Goal: Task Accomplishment & Management: Complete application form

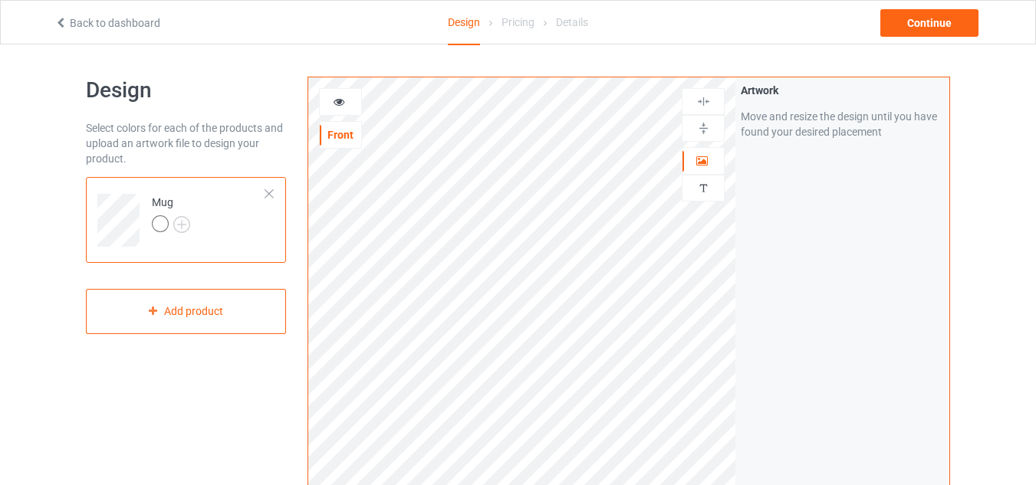
click at [267, 198] on div at bounding box center [269, 194] width 11 height 11
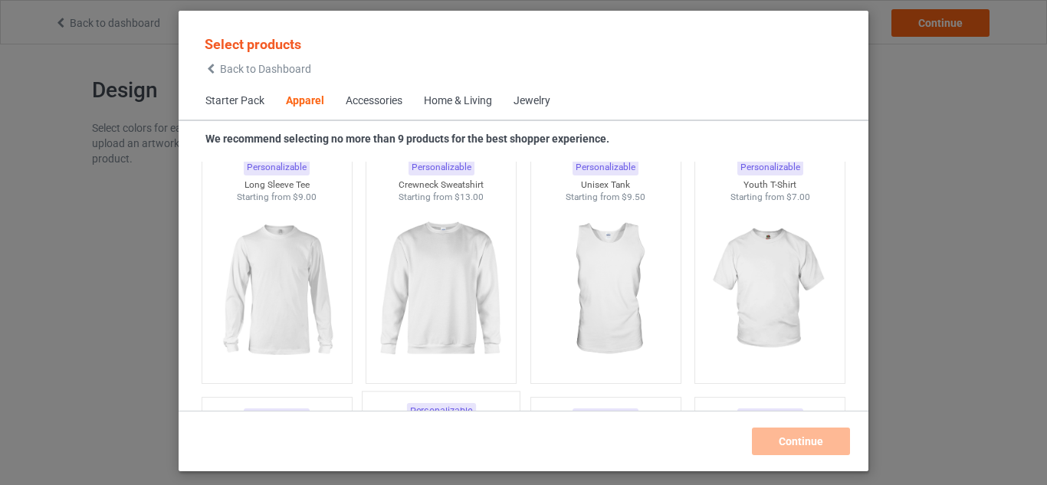
scroll to position [1338, 0]
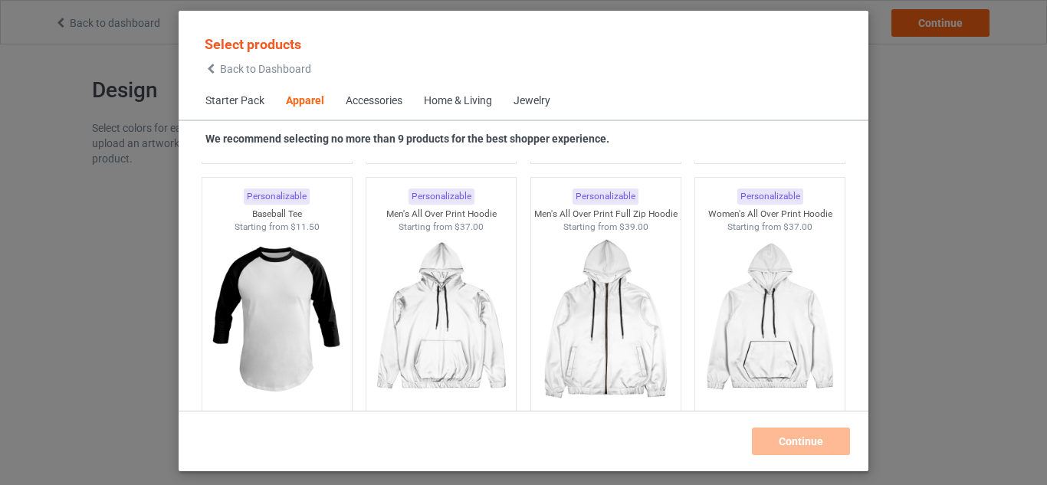
click at [234, 107] on span "Starter Pack" at bounding box center [235, 101] width 80 height 37
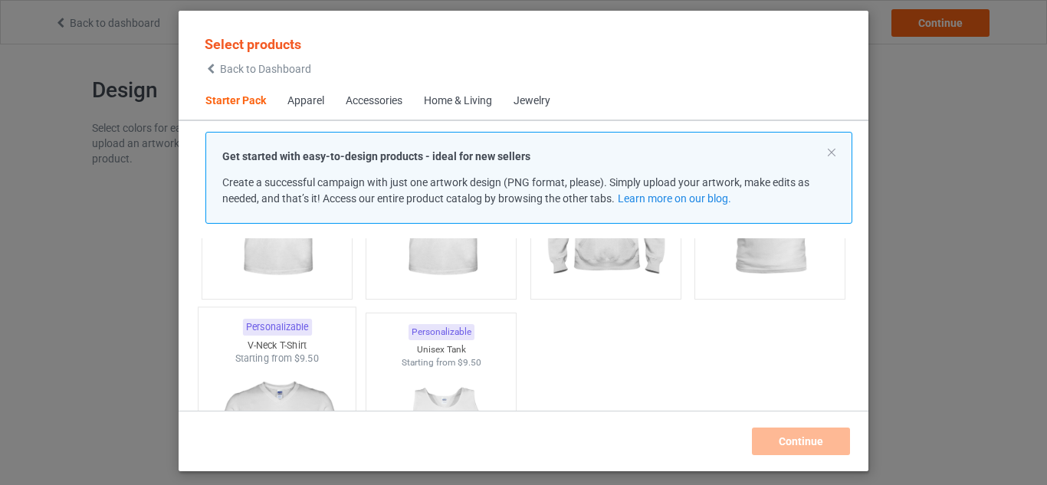
scroll to position [326, 0]
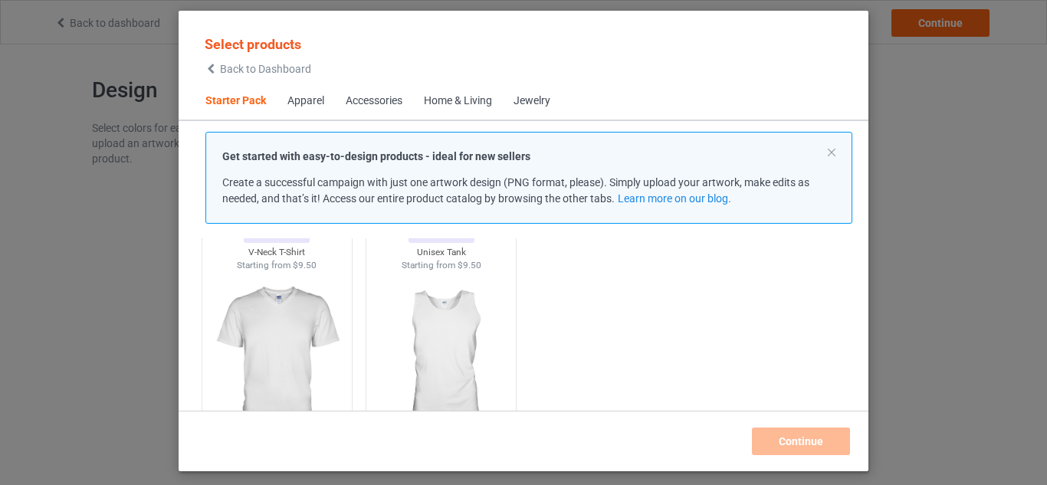
click at [362, 100] on div "Accessories" at bounding box center [374, 101] width 57 height 15
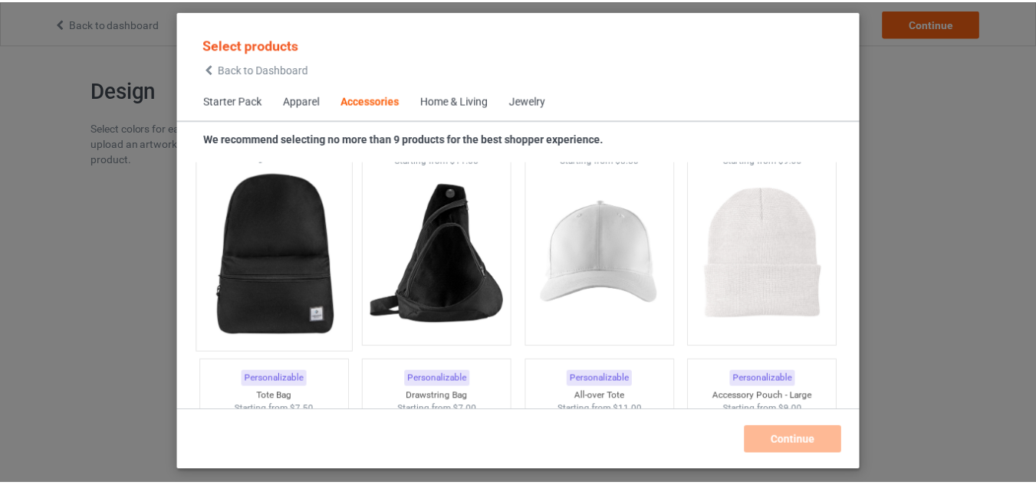
scroll to position [4441, 0]
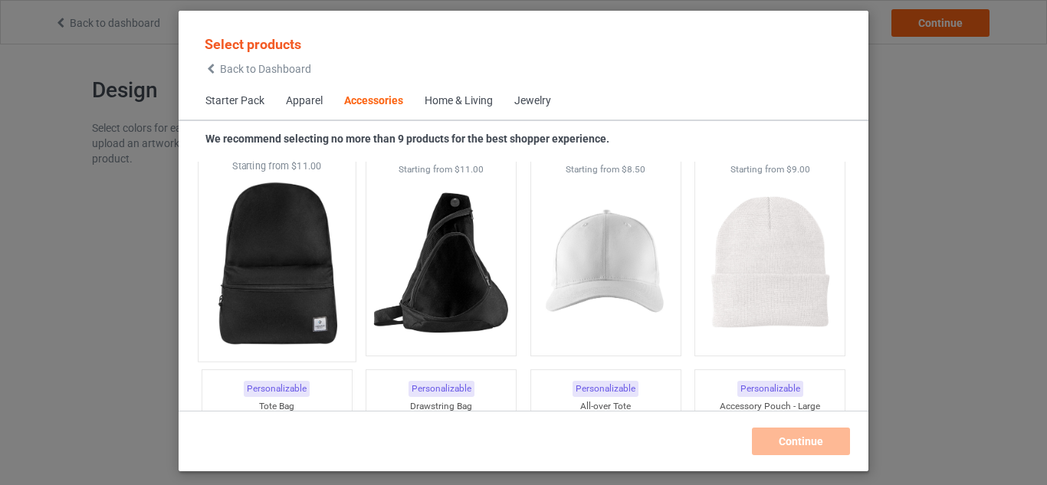
click at [266, 291] on img at bounding box center [277, 263] width 144 height 180
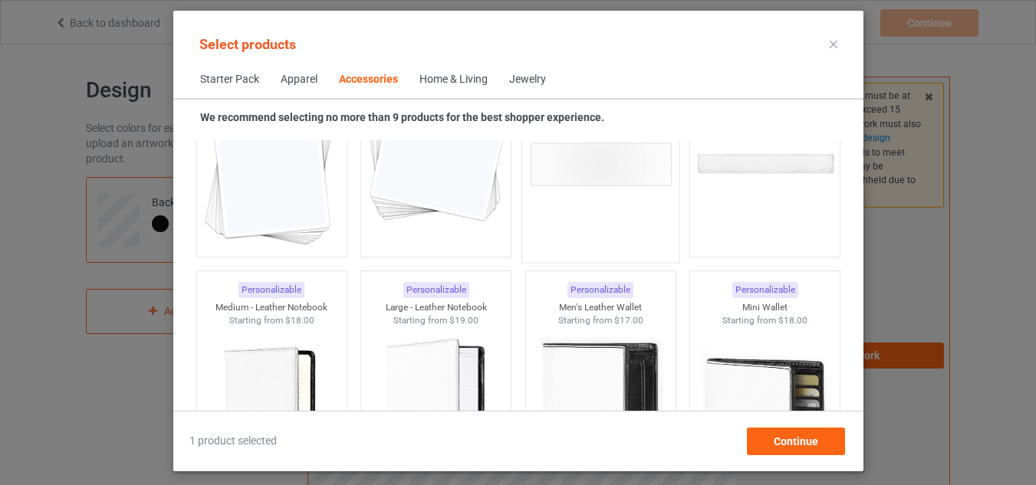
scroll to position [6357, 0]
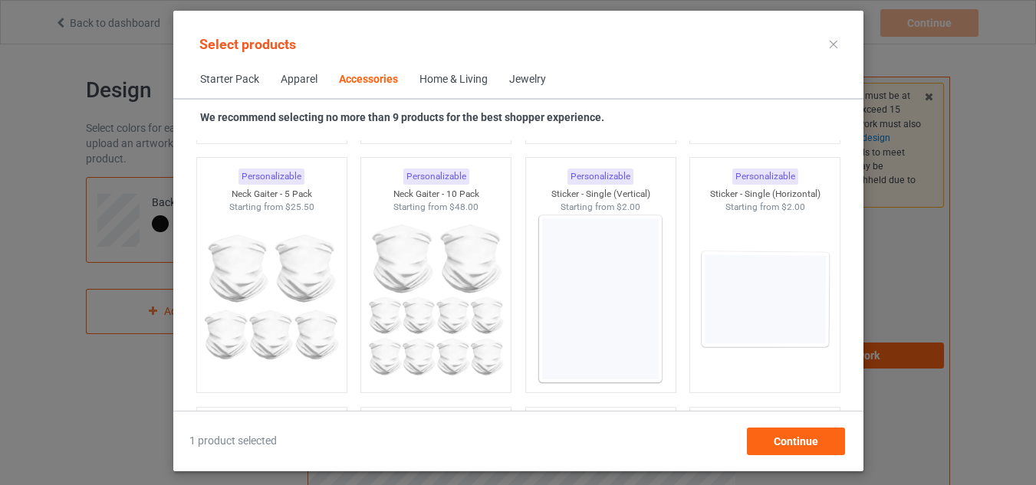
click at [441, 77] on div "Home & Living" at bounding box center [453, 79] width 68 height 15
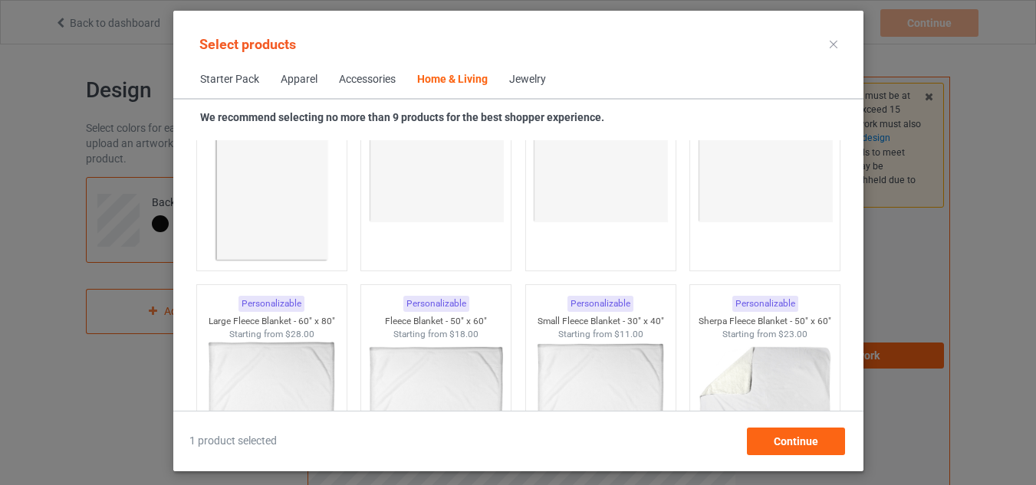
scroll to position [7833, 0]
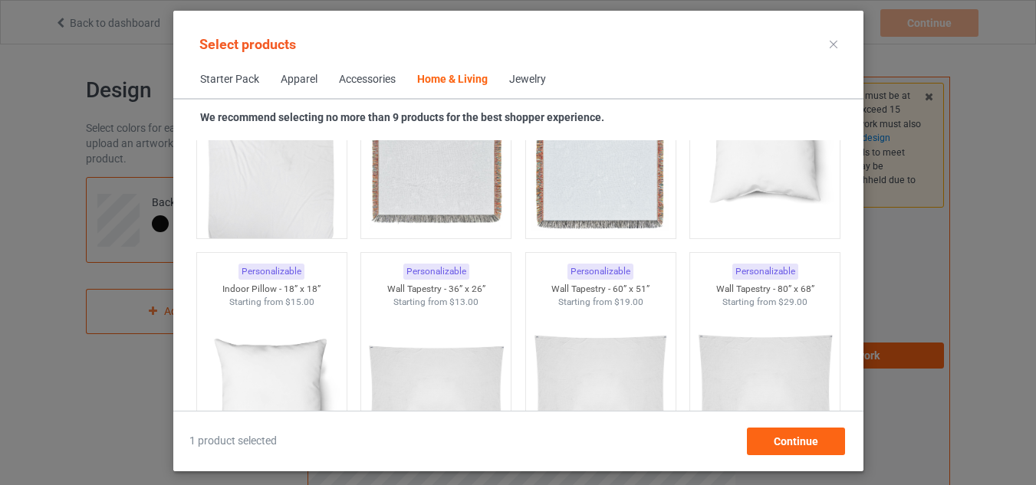
click at [534, 81] on div "Jewelry" at bounding box center [527, 79] width 37 height 15
click at [527, 81] on div "Jewelry" at bounding box center [527, 79] width 37 height 15
click at [387, 77] on div "Accessories" at bounding box center [367, 79] width 57 height 15
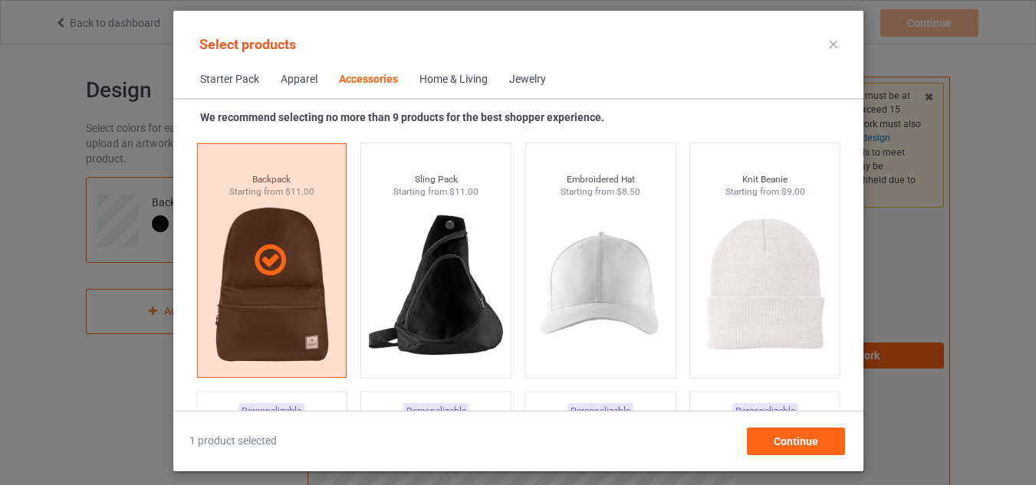
scroll to position [4441, 0]
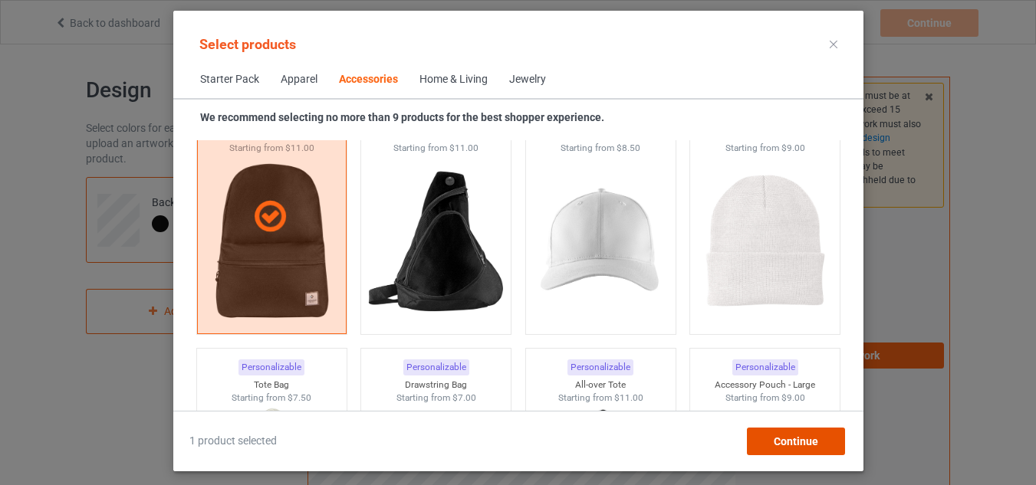
click at [816, 438] on span "Continue" at bounding box center [795, 441] width 44 height 12
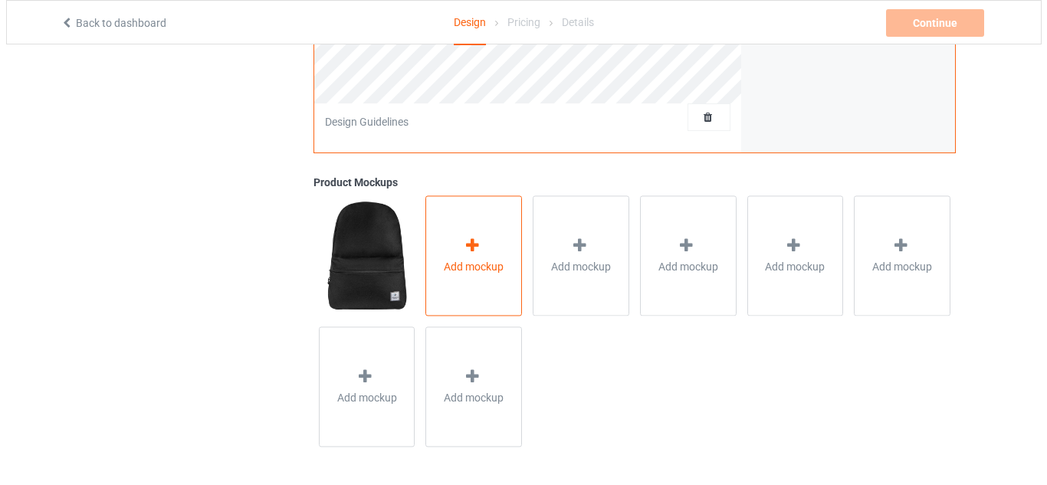
scroll to position [508, 0]
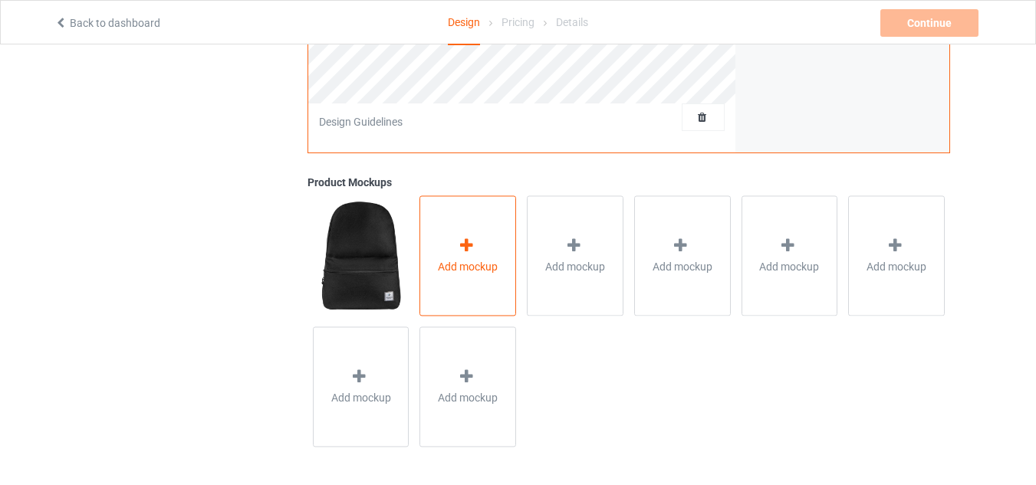
click at [472, 271] on span "Add mockup" at bounding box center [468, 266] width 60 height 15
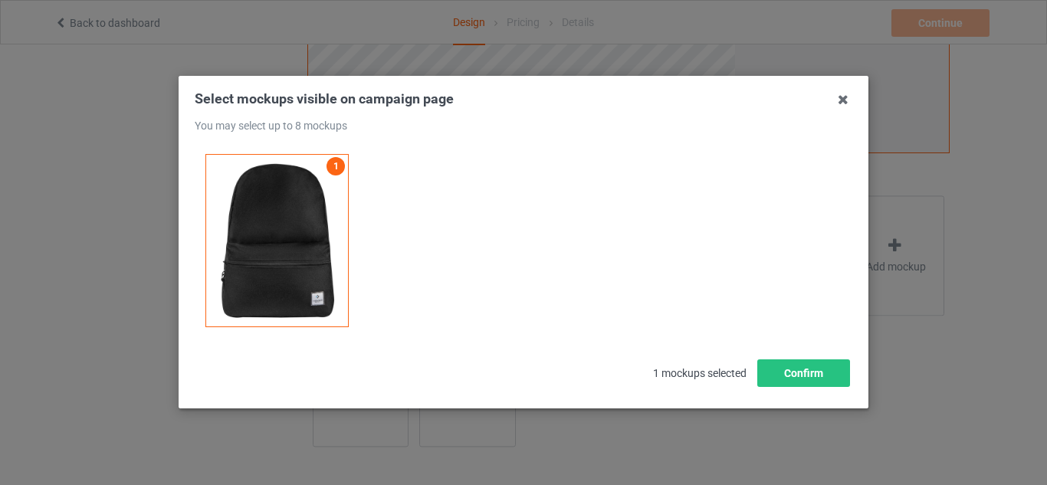
scroll to position [19, 0]
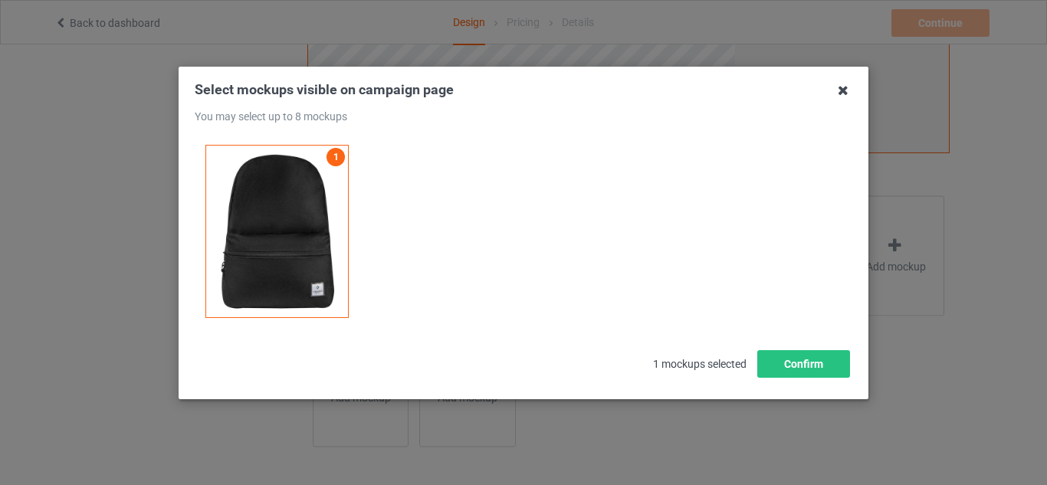
click at [842, 86] on icon at bounding box center [843, 90] width 25 height 25
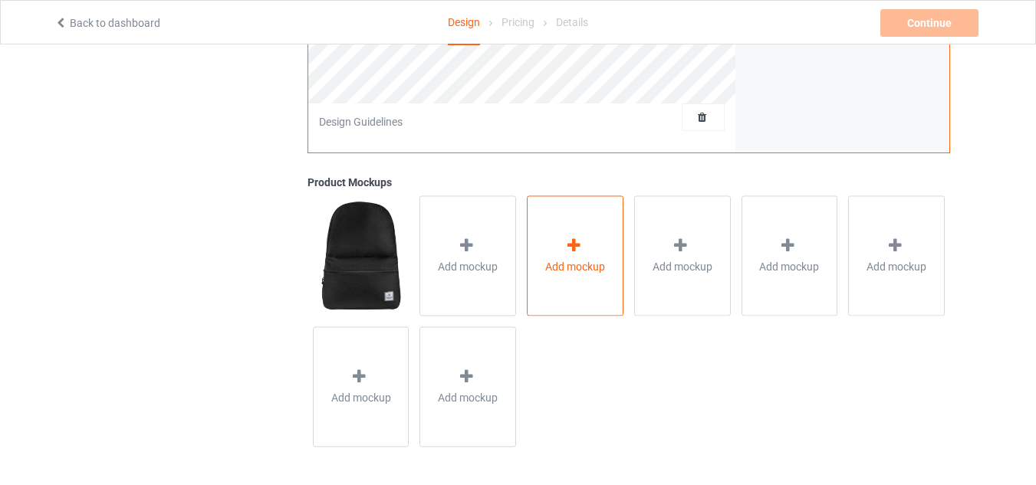
click at [547, 282] on div "Add mockup" at bounding box center [575, 255] width 97 height 120
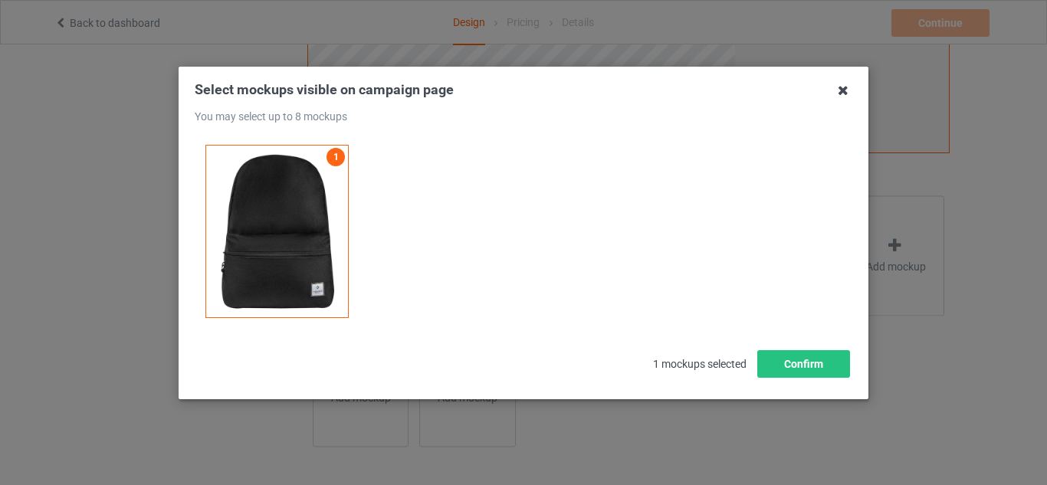
click at [845, 89] on icon at bounding box center [843, 90] width 25 height 25
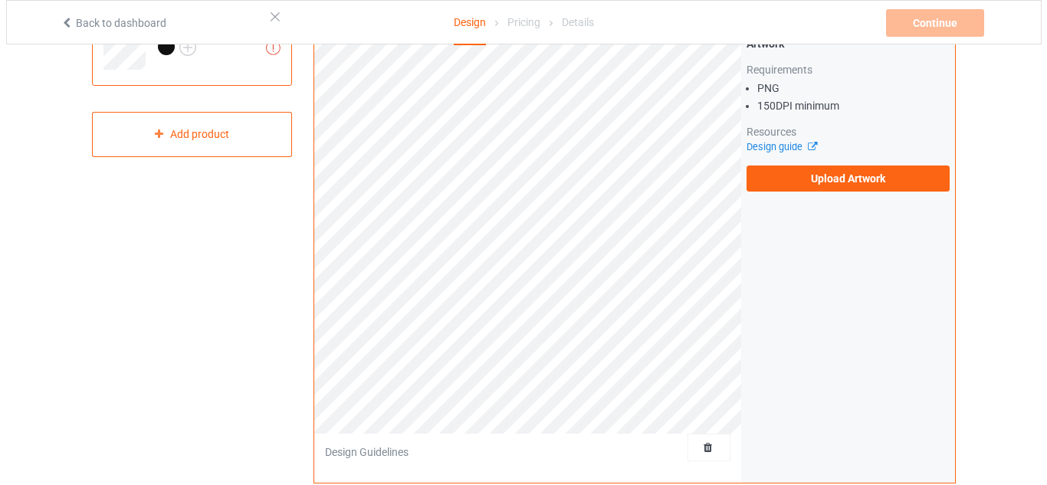
scroll to position [460, 0]
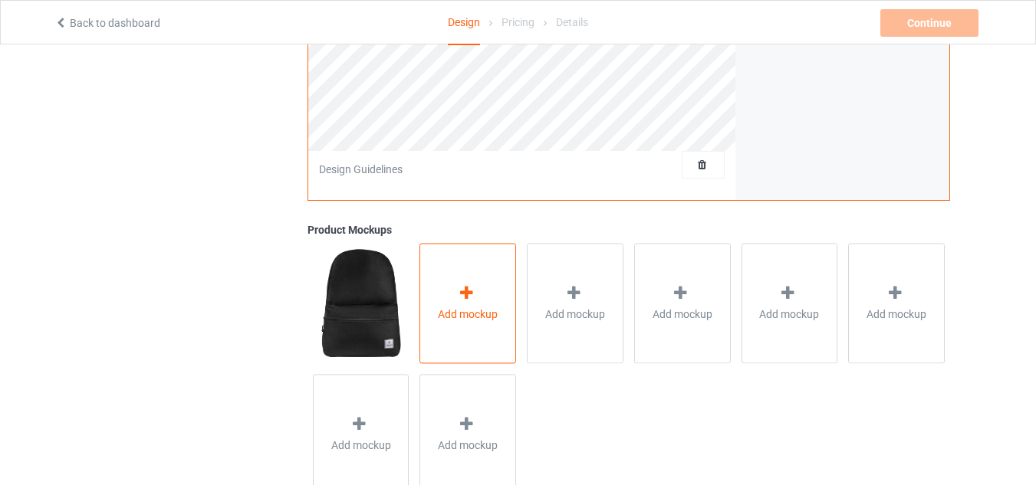
click at [436, 303] on div "Add mockup" at bounding box center [467, 303] width 97 height 120
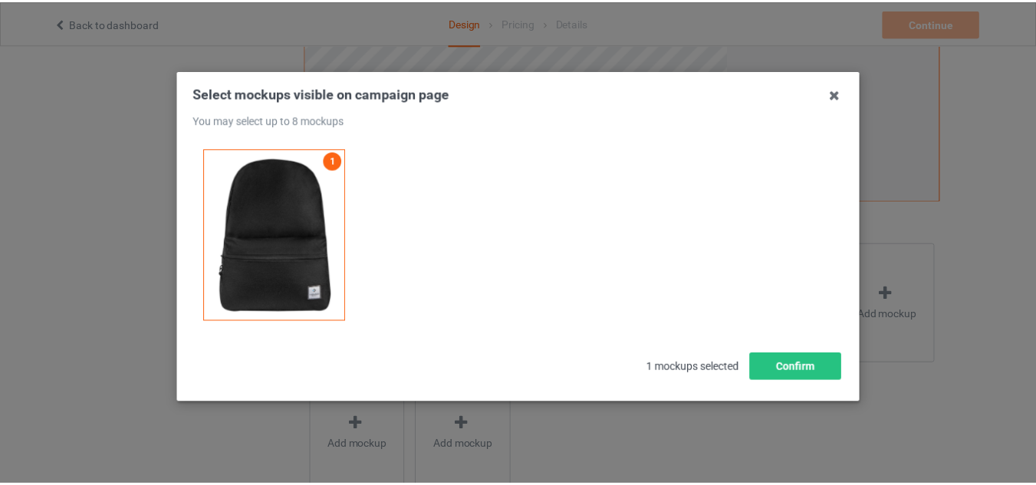
scroll to position [19, 0]
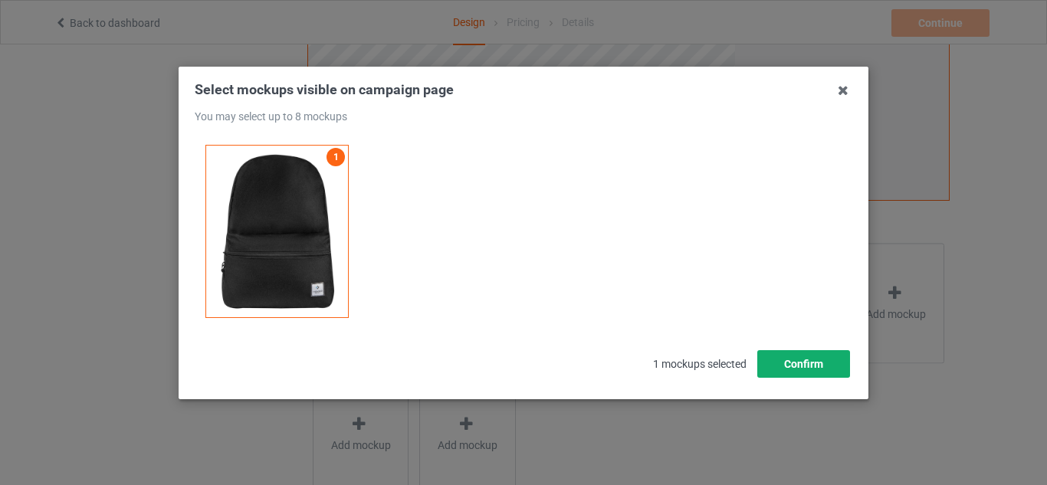
click at [829, 360] on button "Confirm" at bounding box center [803, 364] width 93 height 28
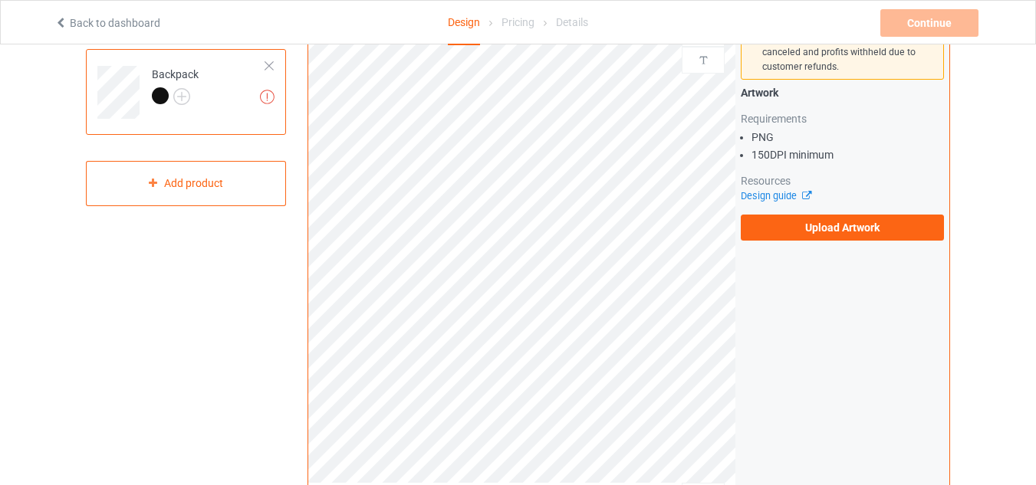
scroll to position [0, 0]
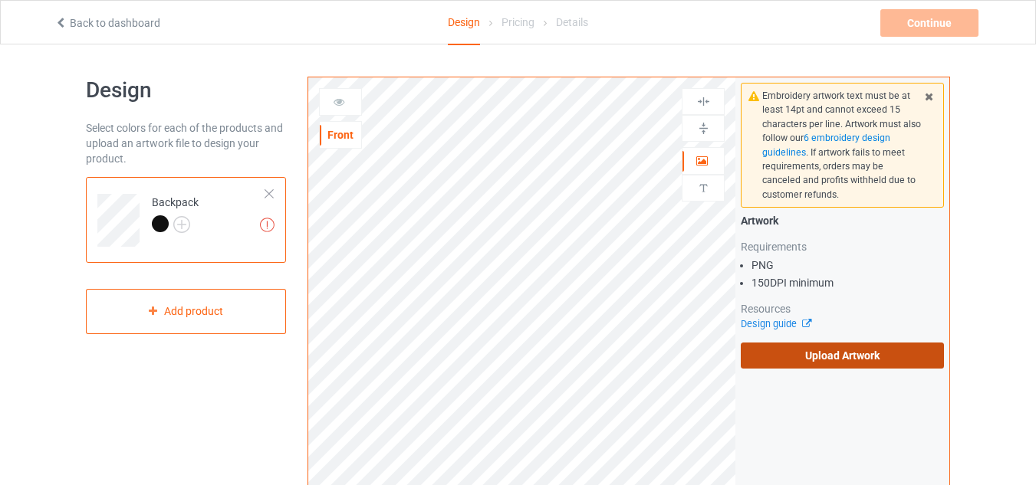
click at [775, 349] on label "Upload Artwork" at bounding box center [841, 356] width 203 height 26
click at [0, 0] on input "Upload Artwork" at bounding box center [0, 0] width 0 height 0
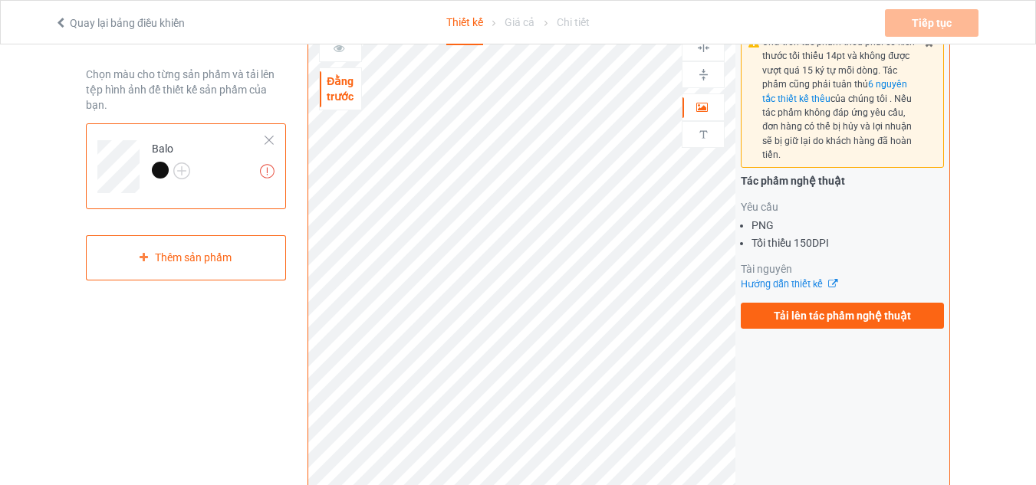
scroll to position [77, 0]
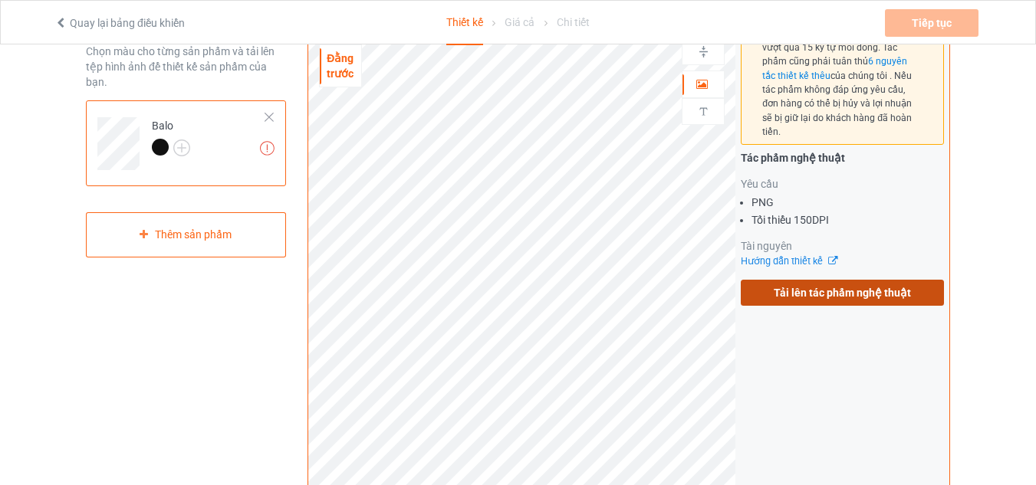
click at [801, 285] on label "Tải lên tác phẩm nghệ thuật" at bounding box center [841, 293] width 203 height 26
click at [0, 0] on input "Tải lên tác phẩm nghệ thuật" at bounding box center [0, 0] width 0 height 0
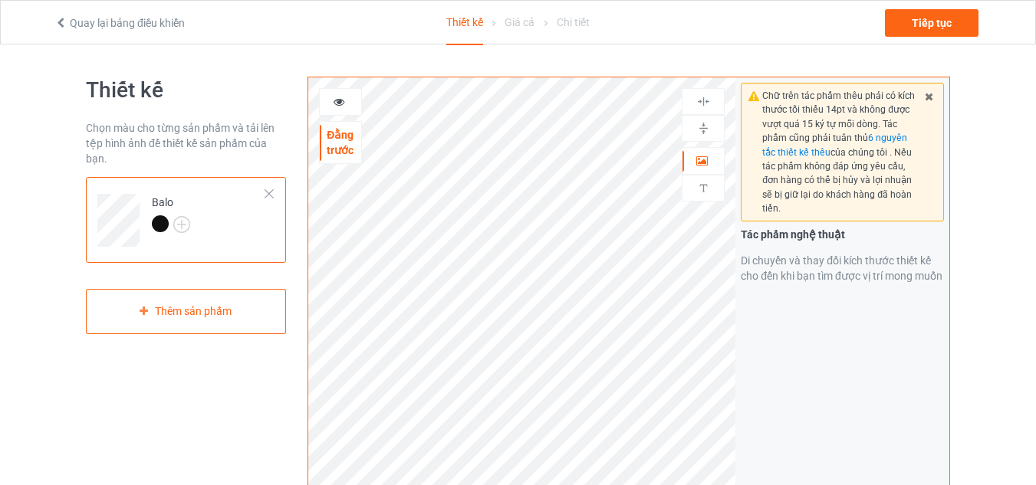
click at [336, 105] on icon at bounding box center [339, 99] width 13 height 11
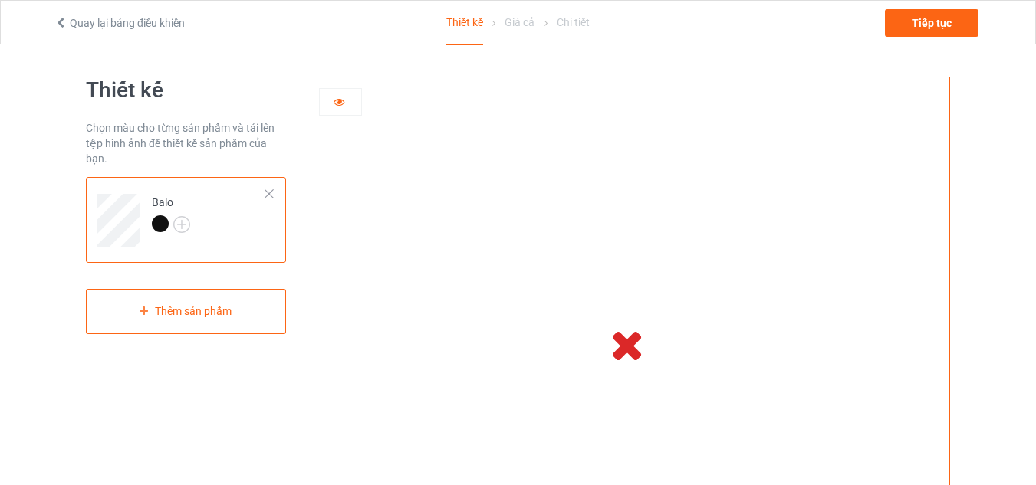
click at [667, 370] on td at bounding box center [628, 343] width 427 height 533
click at [429, 225] on td at bounding box center [628, 343] width 427 height 533
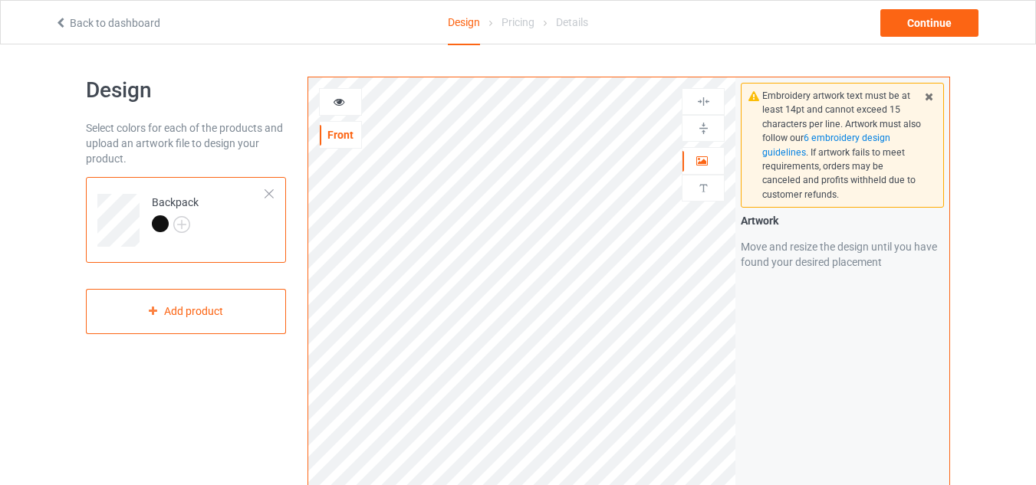
click at [334, 101] on icon at bounding box center [339, 99] width 13 height 11
click at [340, 105] on icon at bounding box center [339, 99] width 13 height 11
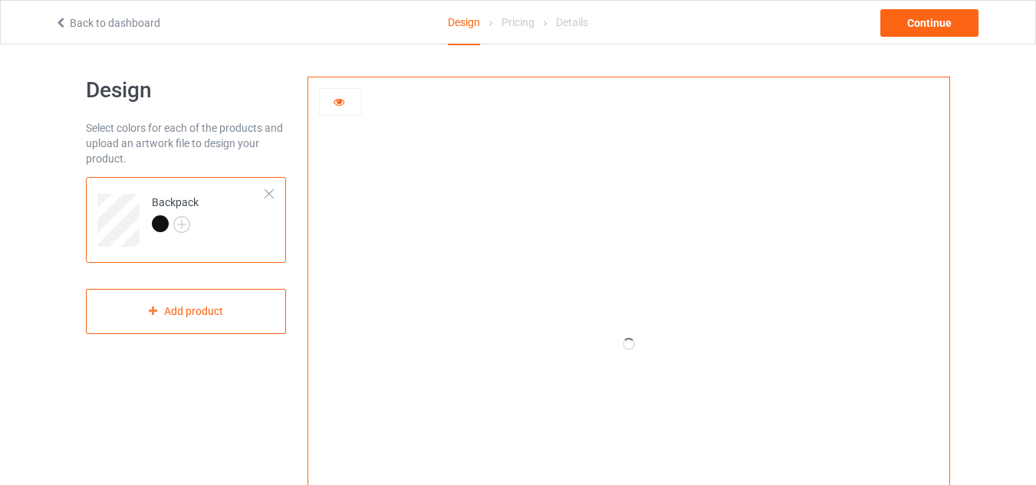
click at [342, 97] on icon at bounding box center [339, 99] width 13 height 11
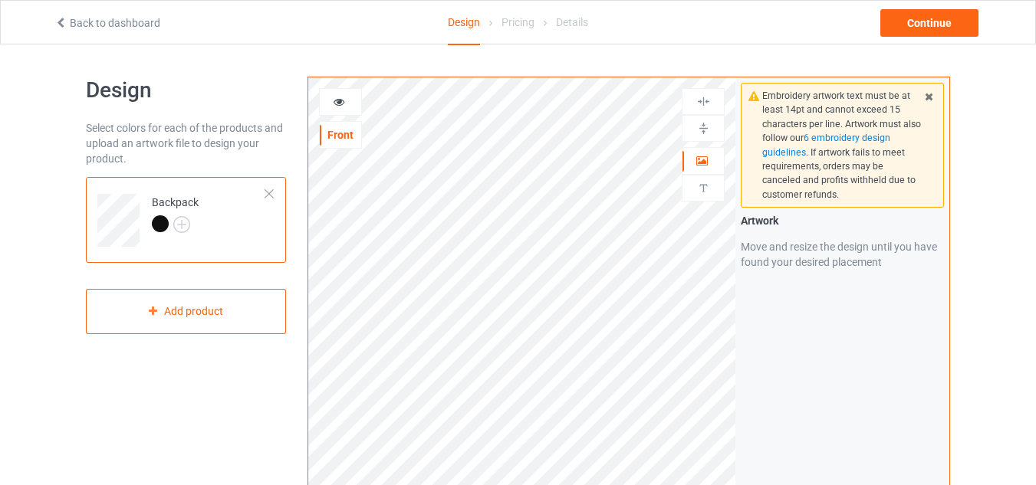
click at [342, 97] on icon at bounding box center [339, 99] width 13 height 11
click at [182, 218] on img at bounding box center [181, 224] width 17 height 17
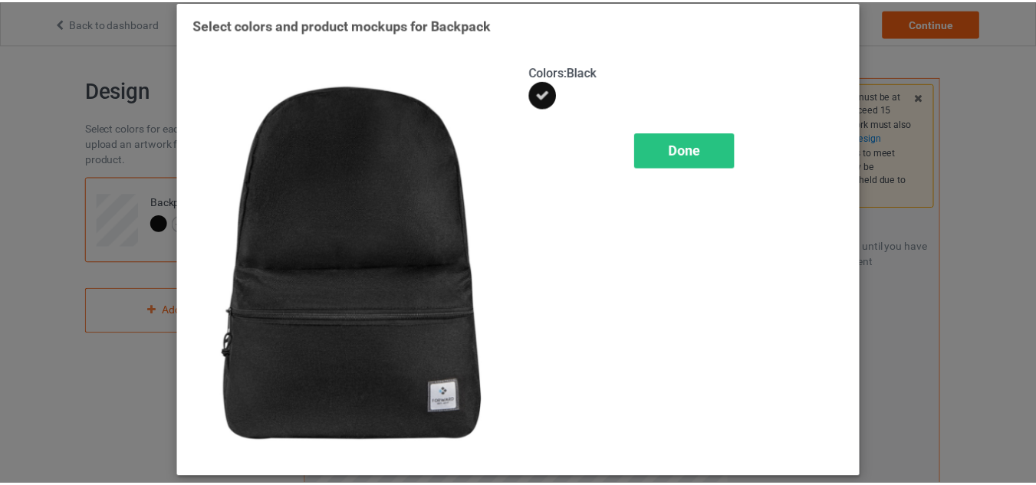
scroll to position [13, 0]
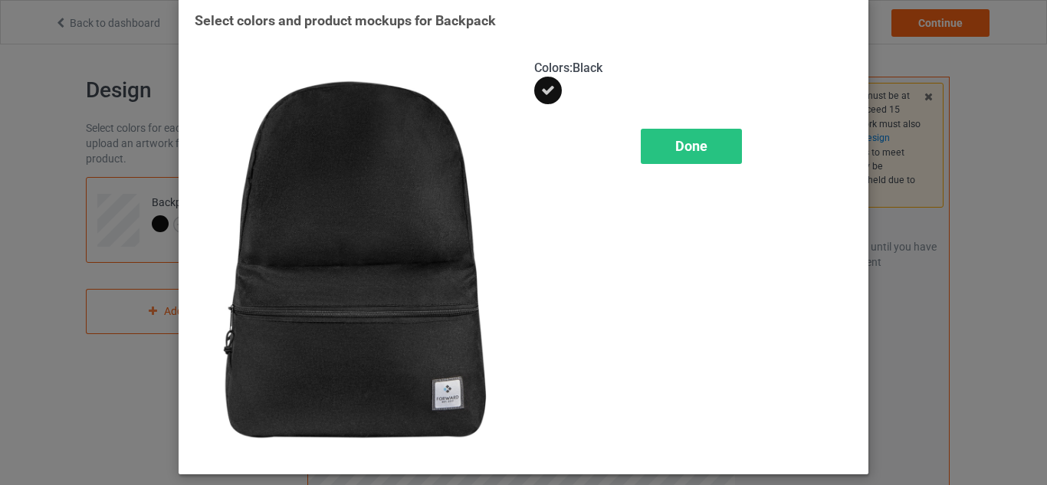
drag, startPoint x: 605, startPoint y: 79, endPoint x: 652, endPoint y: 108, distance: 55.1
click at [605, 82] on div at bounding box center [693, 94] width 318 height 34
click at [691, 153] on span "Done" at bounding box center [691, 146] width 32 height 16
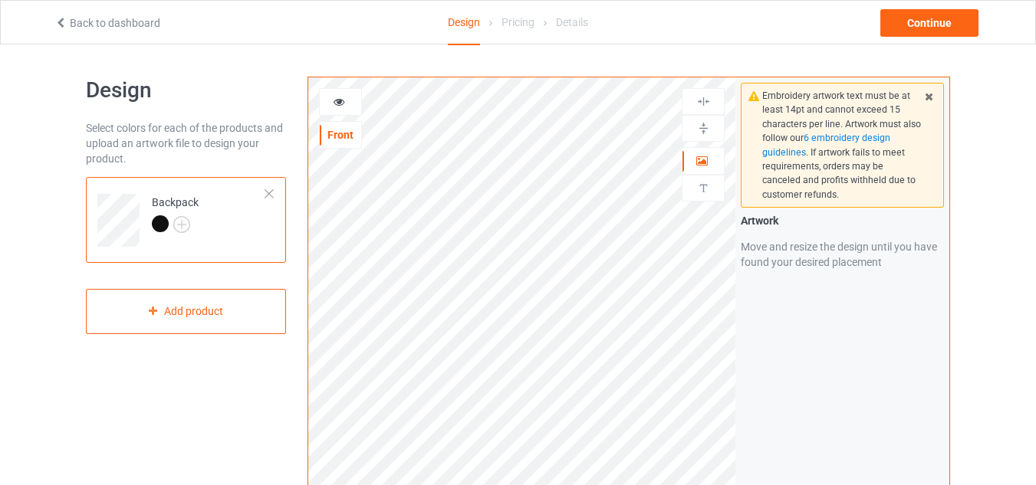
click at [333, 104] on icon at bounding box center [339, 99] width 13 height 11
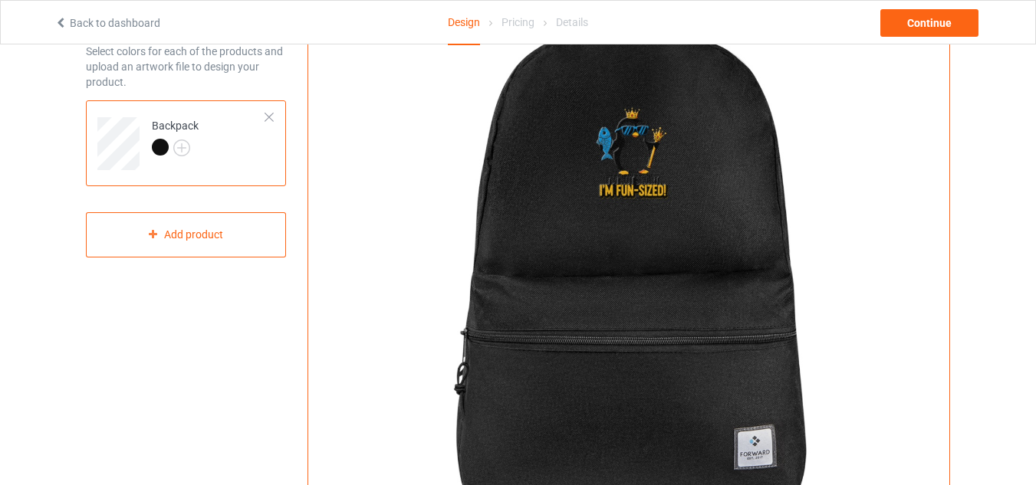
click at [626, 173] on img at bounding box center [628, 267] width 427 height 533
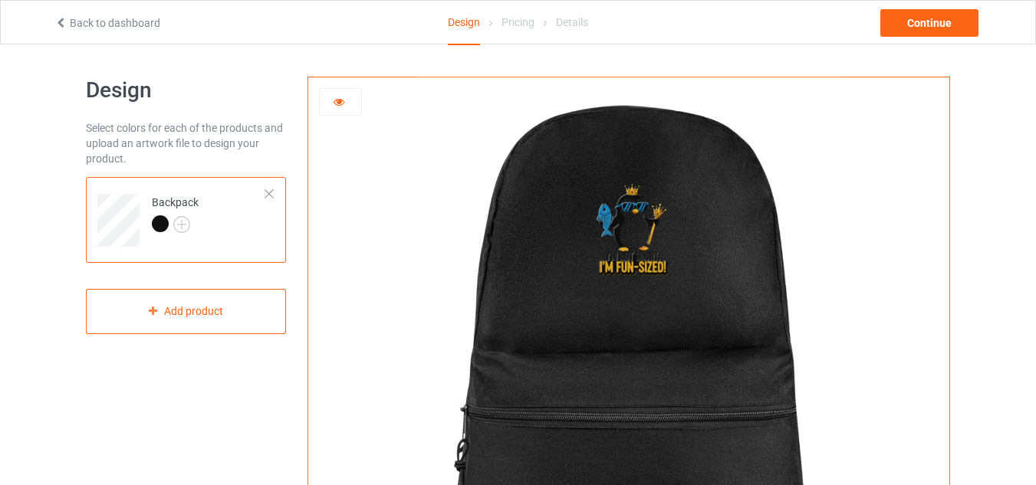
click at [665, 235] on img at bounding box center [628, 343] width 427 height 533
click at [347, 100] on div at bounding box center [340, 101] width 41 height 15
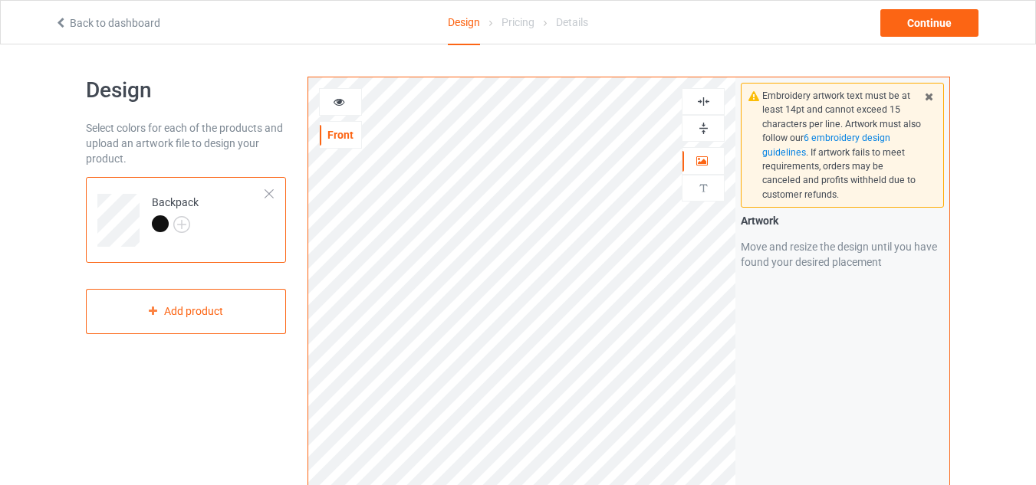
click at [269, 194] on div at bounding box center [269, 194] width 11 height 11
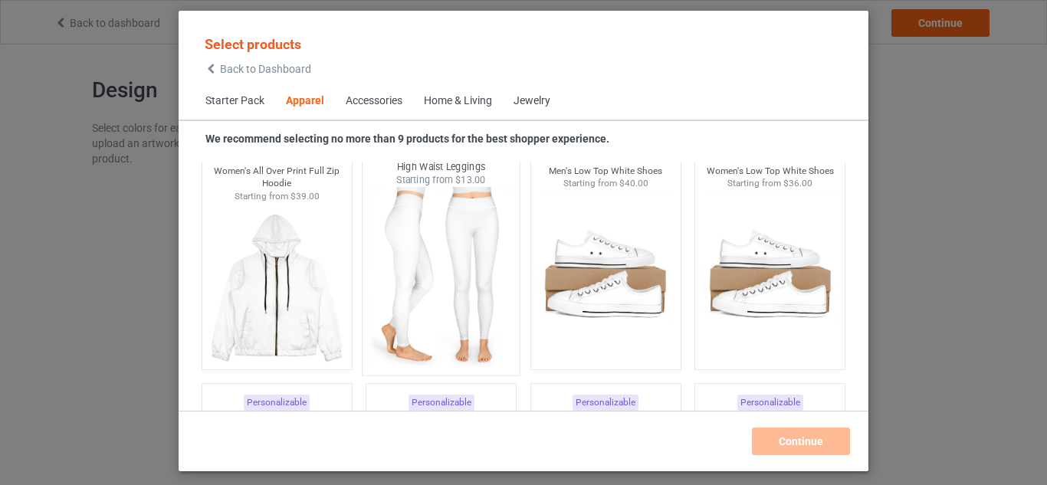
scroll to position [1874, 0]
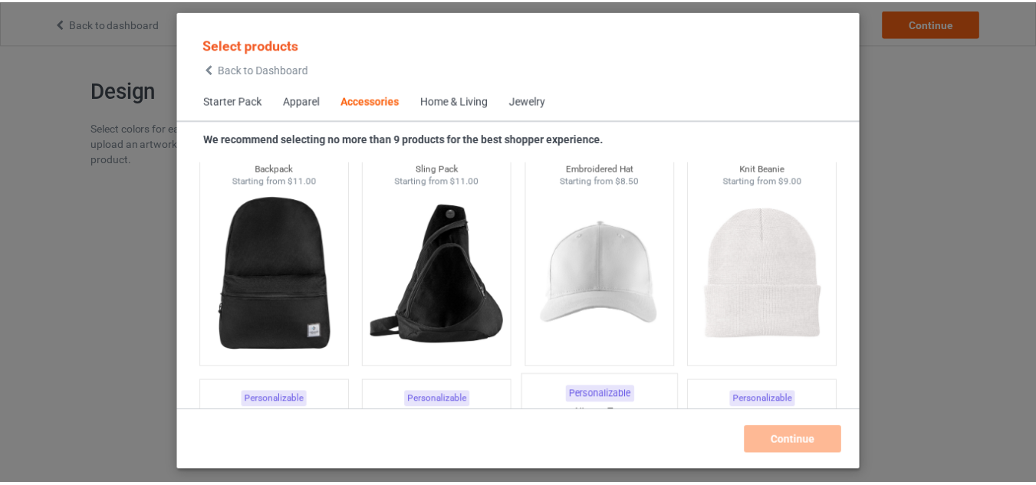
scroll to position [4404, 0]
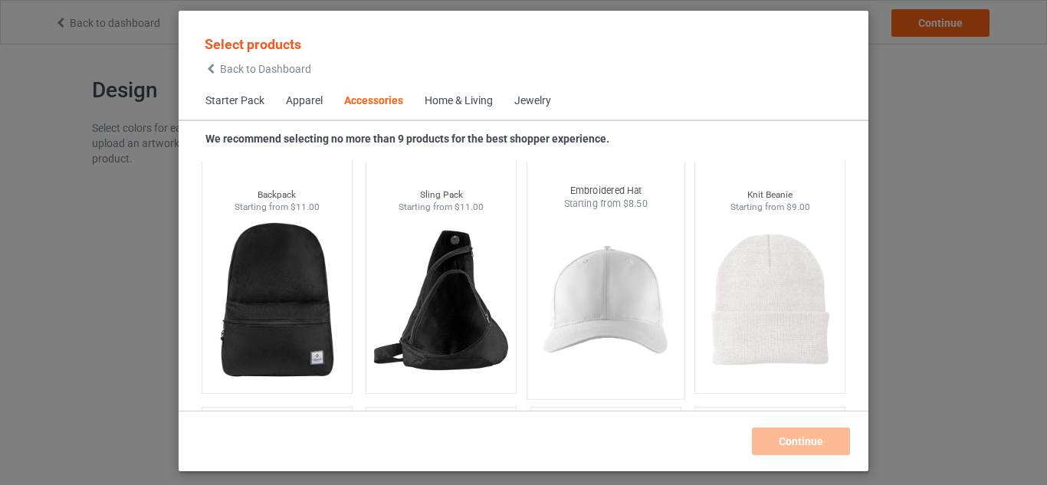
click at [563, 306] on img at bounding box center [605, 301] width 144 height 180
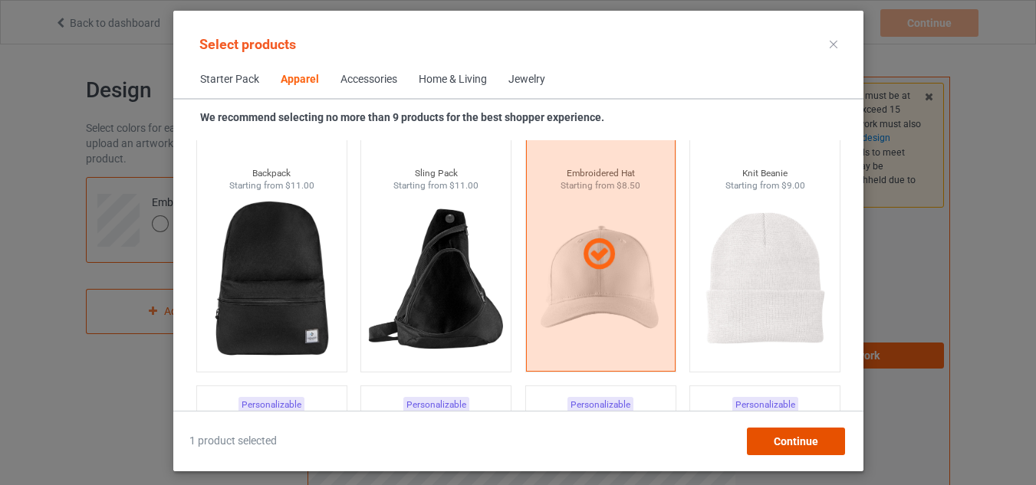
click at [773, 445] on div "Continue" at bounding box center [795, 442] width 98 height 28
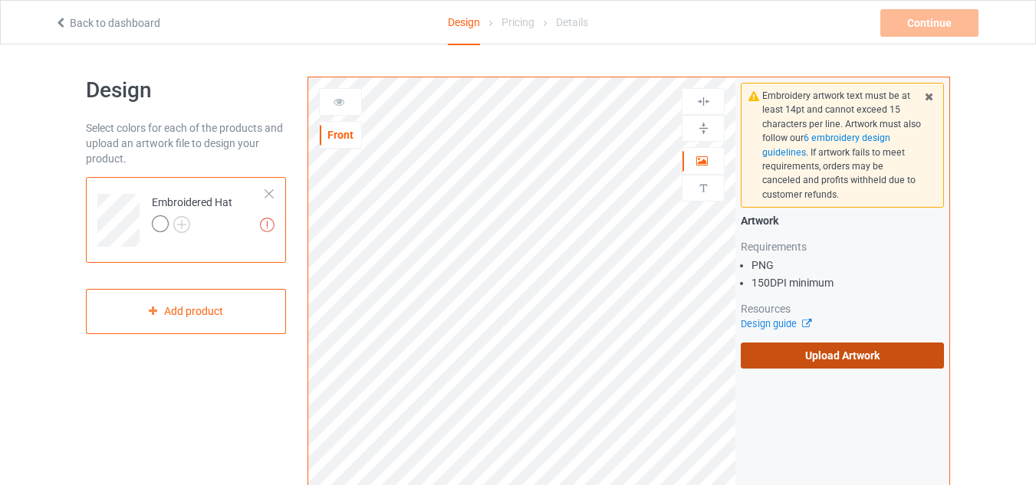
click at [769, 364] on label "Upload Artwork" at bounding box center [841, 356] width 203 height 26
click at [0, 0] on input "Upload Artwork" at bounding box center [0, 0] width 0 height 0
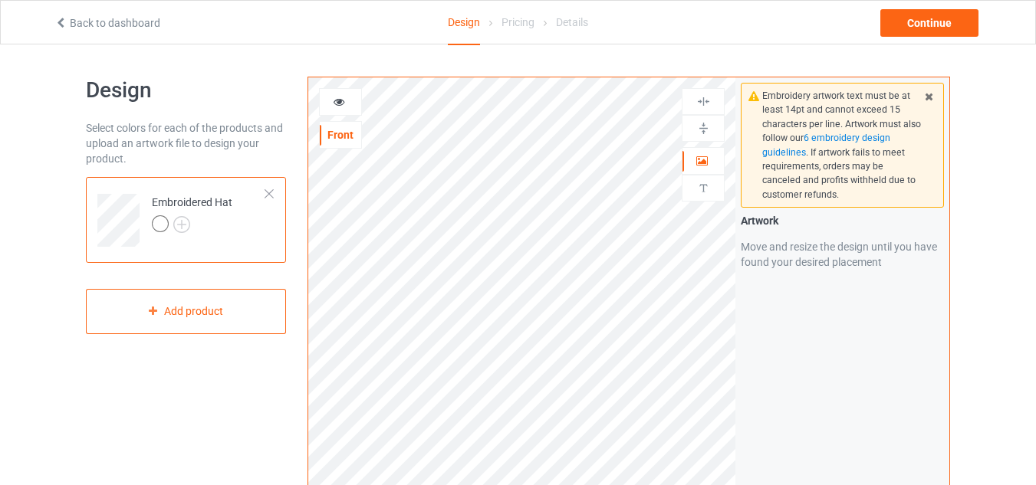
scroll to position [77, 0]
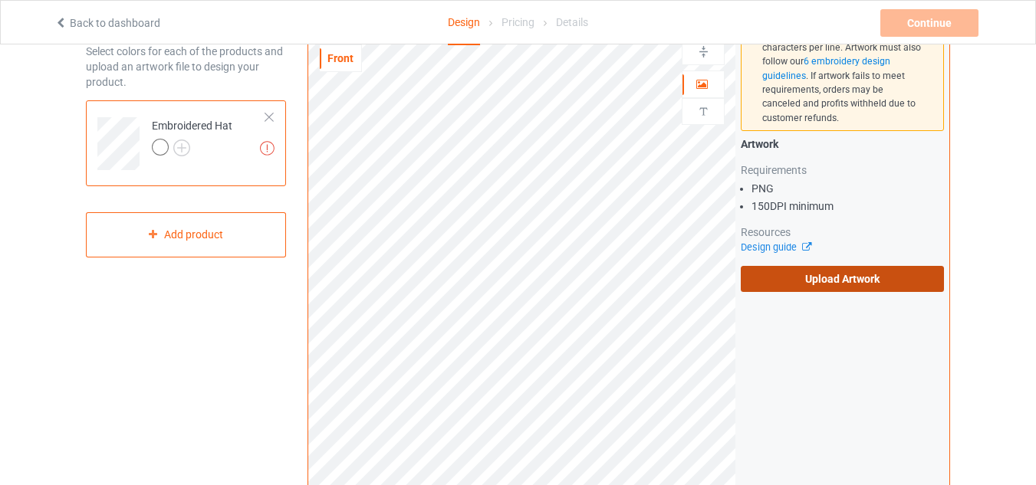
click at [816, 277] on label "Upload Artwork" at bounding box center [841, 279] width 203 height 26
click at [0, 0] on input "Upload Artwork" at bounding box center [0, 0] width 0 height 0
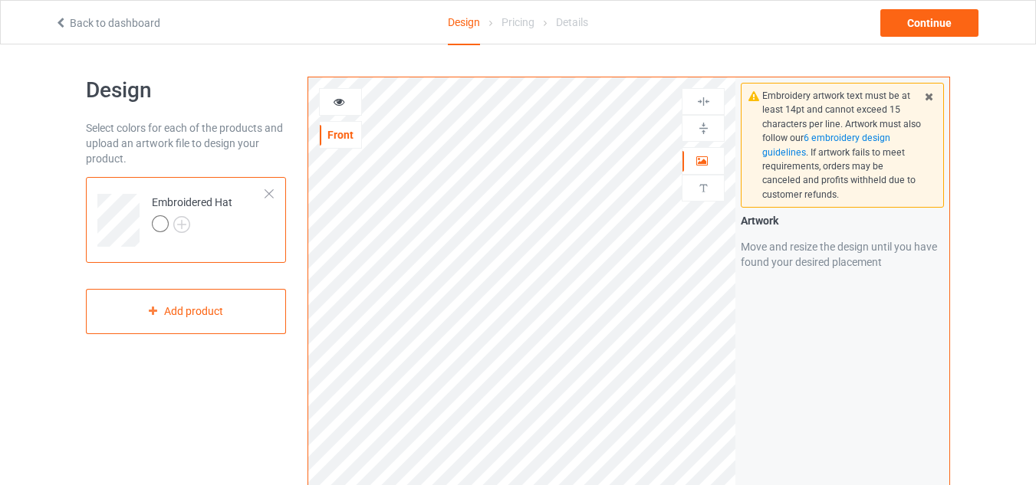
click at [337, 105] on icon at bounding box center [339, 99] width 13 height 11
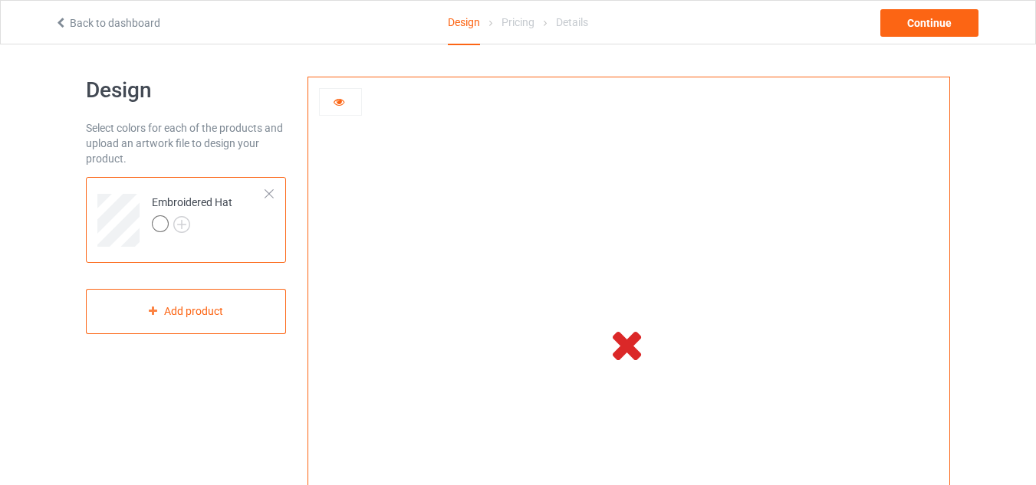
click at [627, 350] on icon at bounding box center [627, 344] width 51 height 43
click at [311, 130] on div at bounding box center [628, 343] width 641 height 533
click at [329, 91] on div at bounding box center [340, 102] width 43 height 28
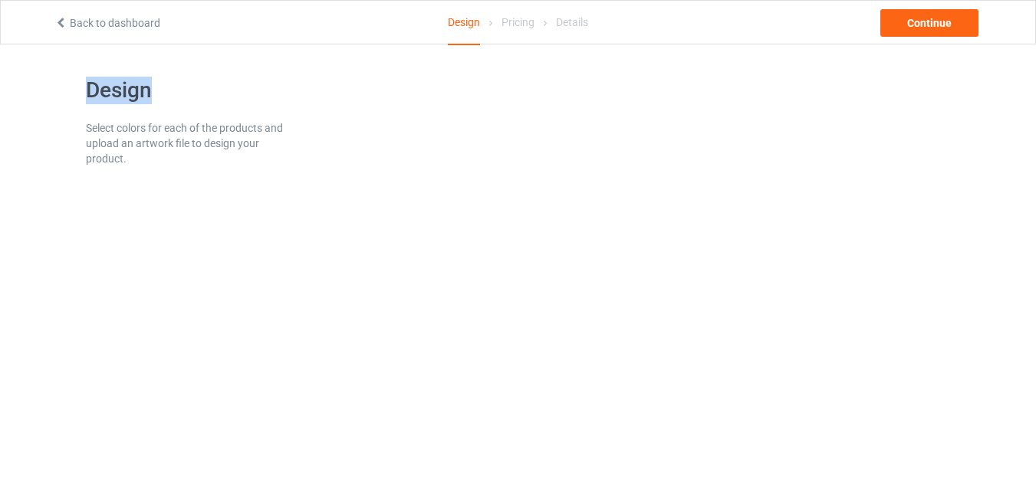
drag, startPoint x: 89, startPoint y: 84, endPoint x: 154, endPoint y: 82, distance: 65.2
click at [154, 82] on h1 "Design" at bounding box center [186, 91] width 200 height 28
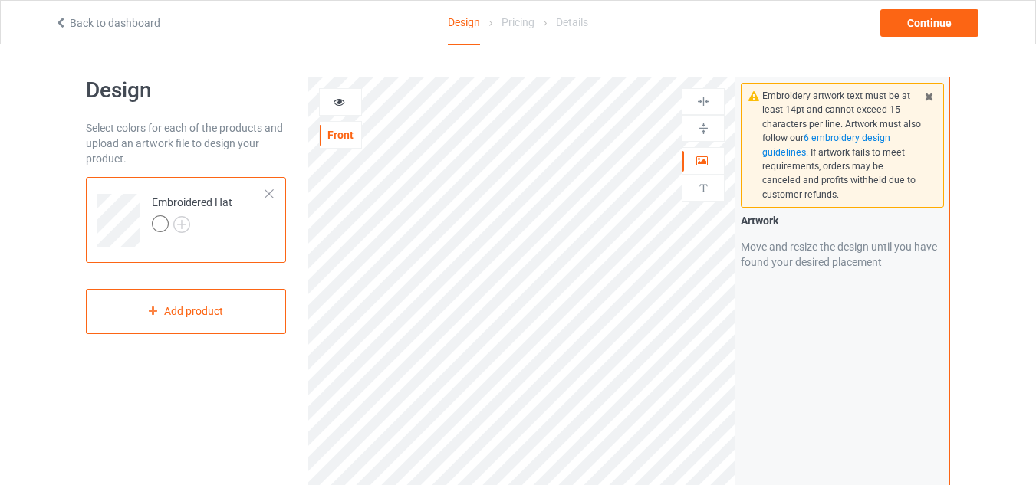
click at [353, 100] on div at bounding box center [340, 101] width 41 height 15
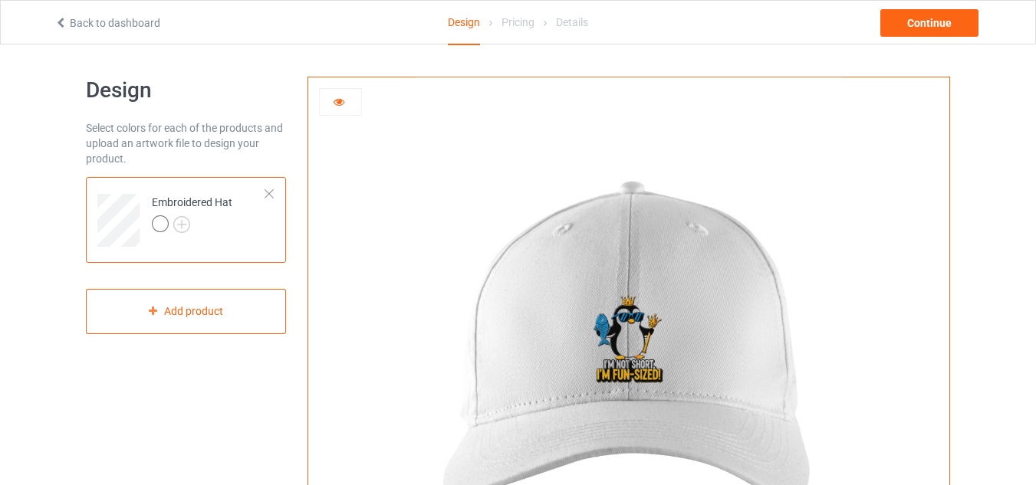
click at [612, 341] on img at bounding box center [628, 343] width 427 height 533
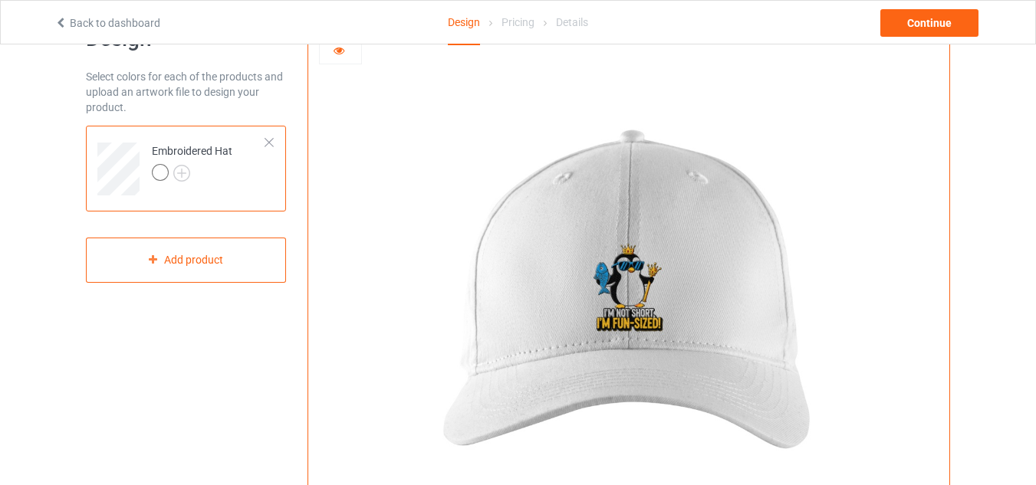
scroll to position [77, 0]
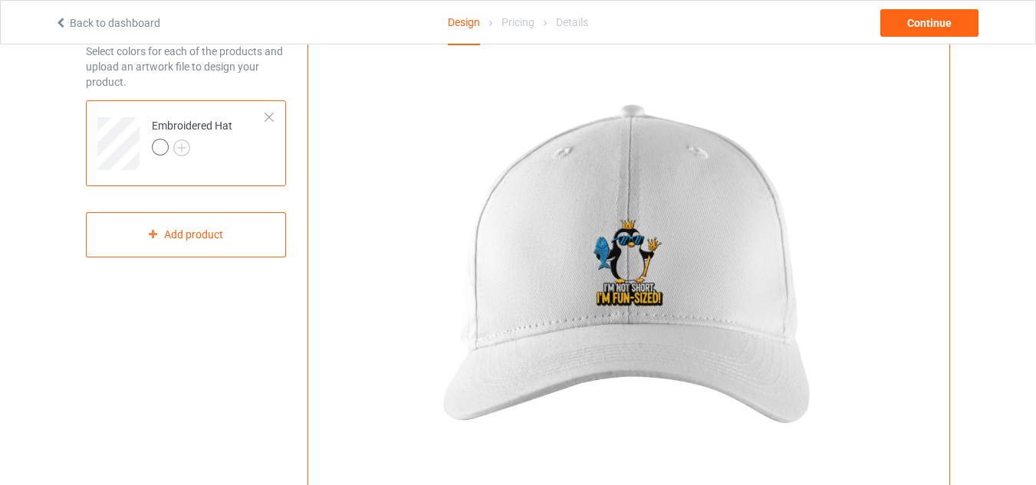
drag, startPoint x: 622, startPoint y: 274, endPoint x: 624, endPoint y: 231, distance: 43.0
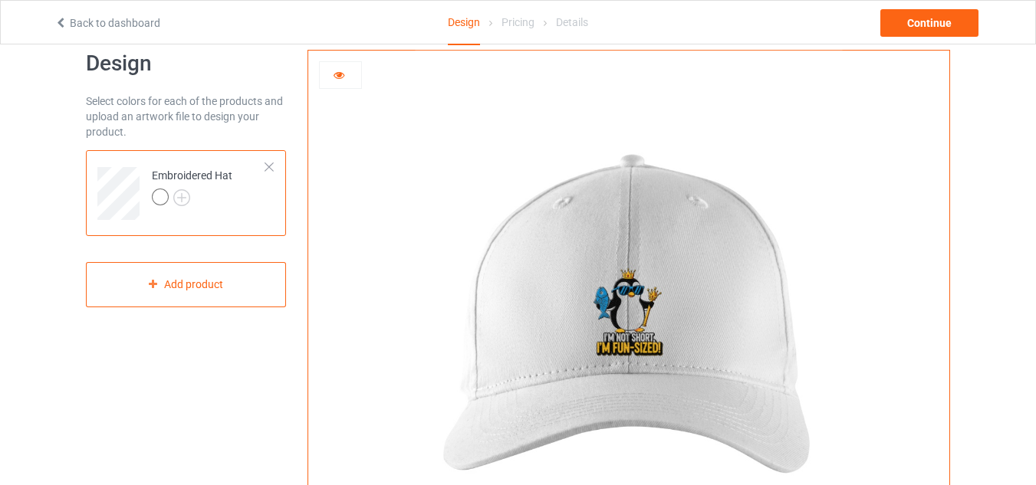
scroll to position [0, 0]
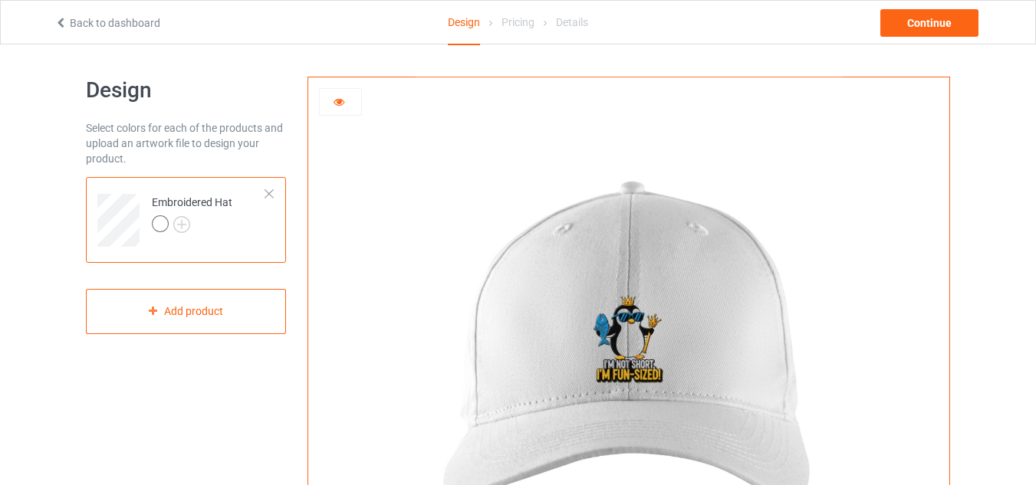
click at [347, 99] on div at bounding box center [340, 101] width 41 height 15
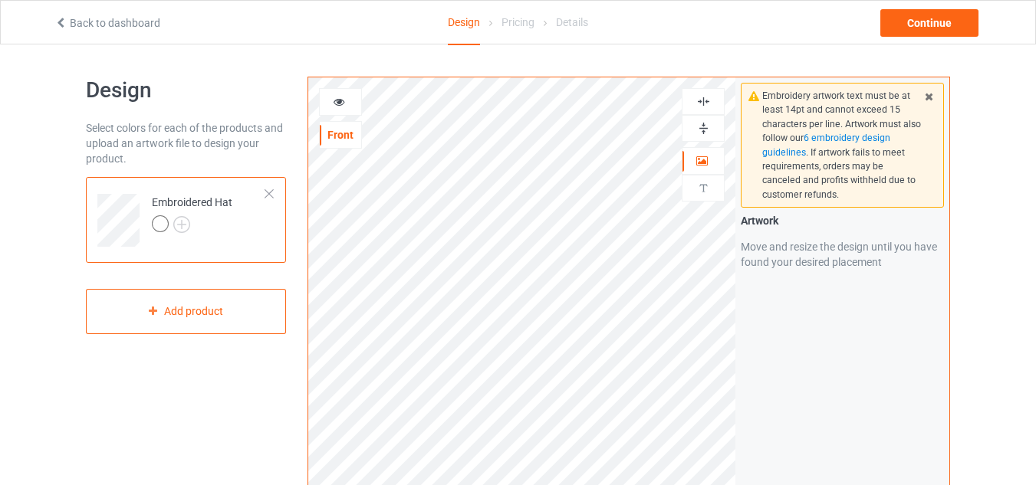
click at [755, 94] on icon at bounding box center [753, 94] width 13 height 11
click at [269, 195] on div at bounding box center [269, 194] width 11 height 11
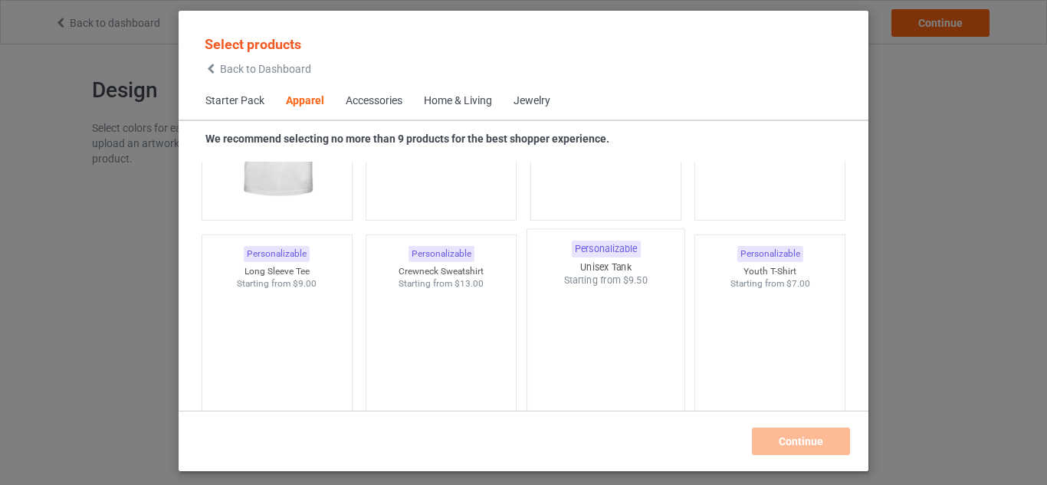
scroll to position [1338, 0]
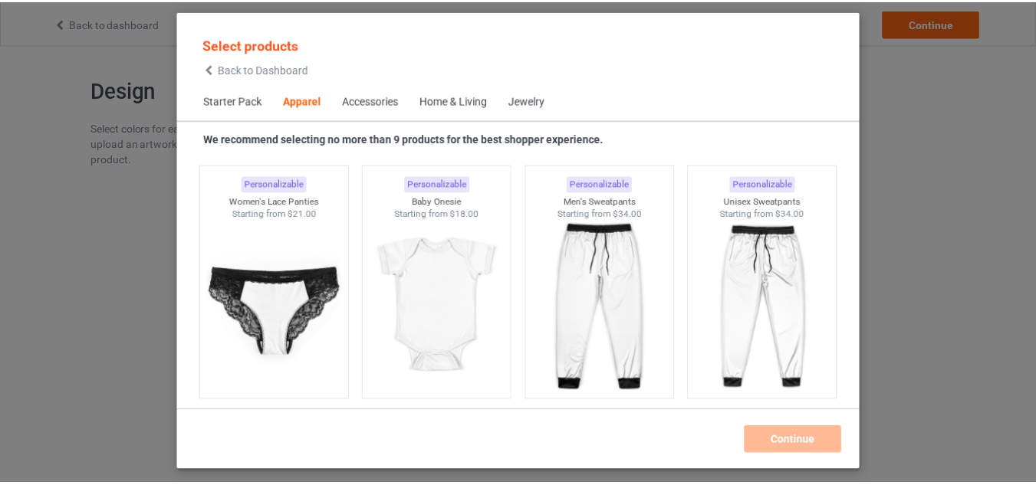
scroll to position [2027, 0]
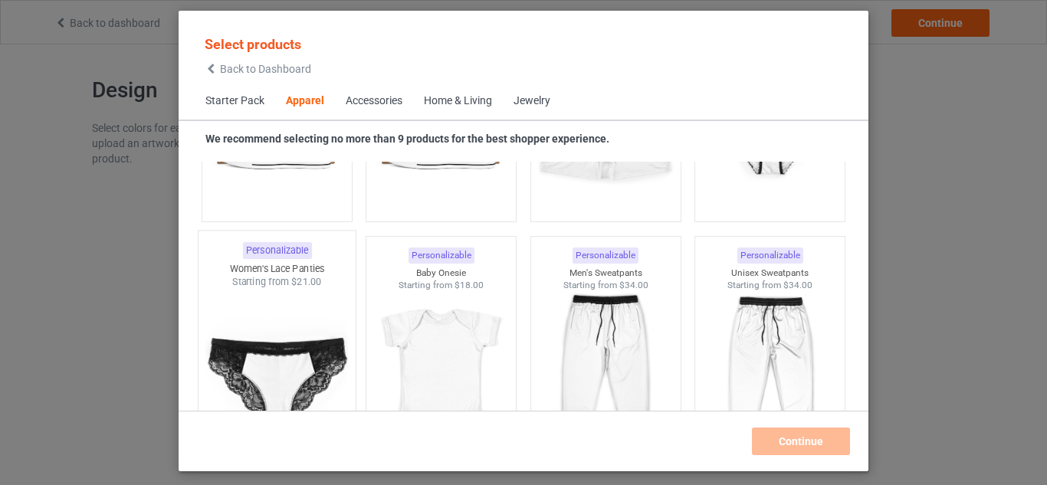
click at [307, 346] on img at bounding box center [277, 379] width 144 height 180
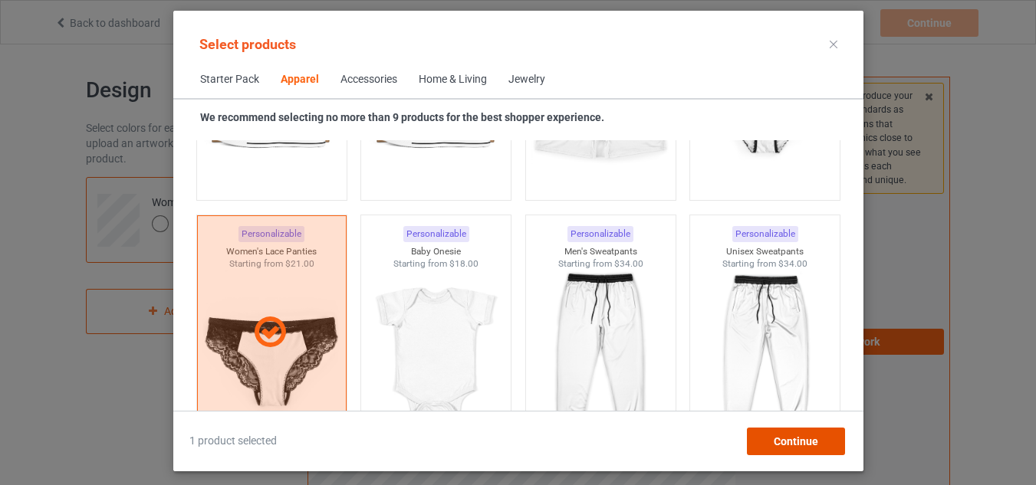
click at [790, 440] on span "Continue" at bounding box center [795, 441] width 44 height 12
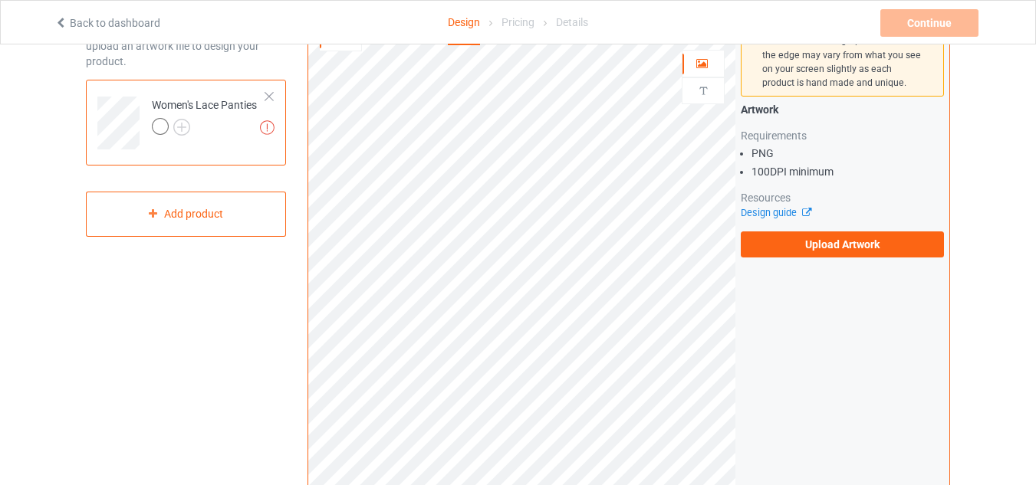
scroll to position [153, 0]
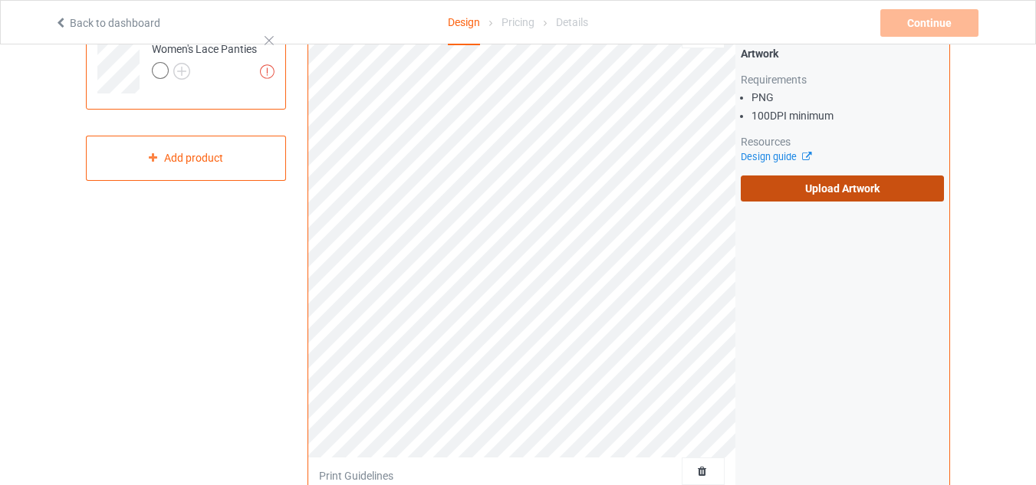
click at [816, 193] on label "Upload Artwork" at bounding box center [841, 189] width 203 height 26
click at [0, 0] on input "Upload Artwork" at bounding box center [0, 0] width 0 height 0
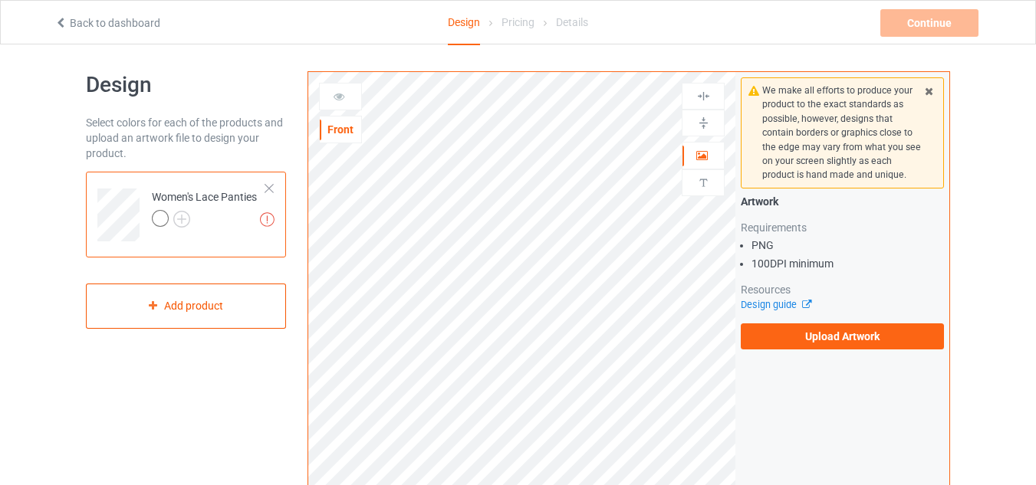
scroll to position [0, 0]
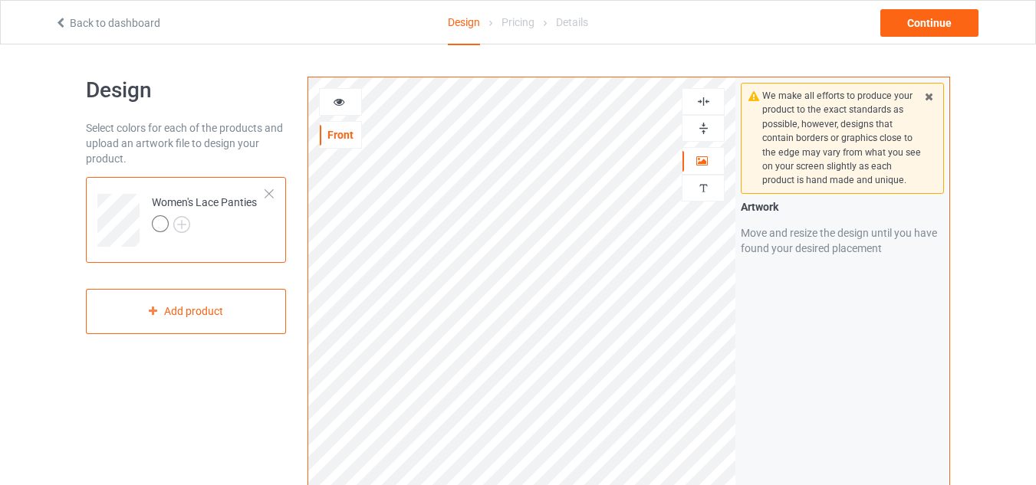
click at [350, 94] on div at bounding box center [340, 101] width 41 height 15
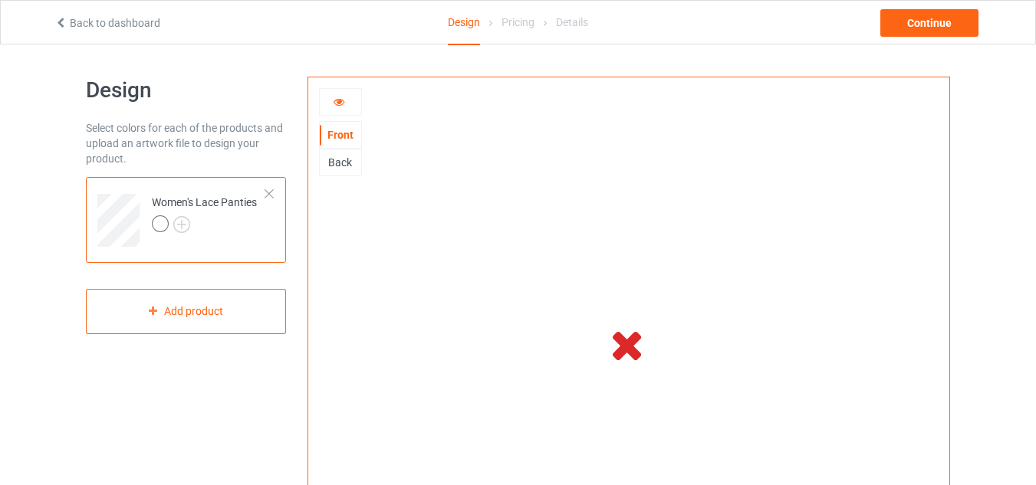
click at [353, 107] on div at bounding box center [340, 101] width 41 height 15
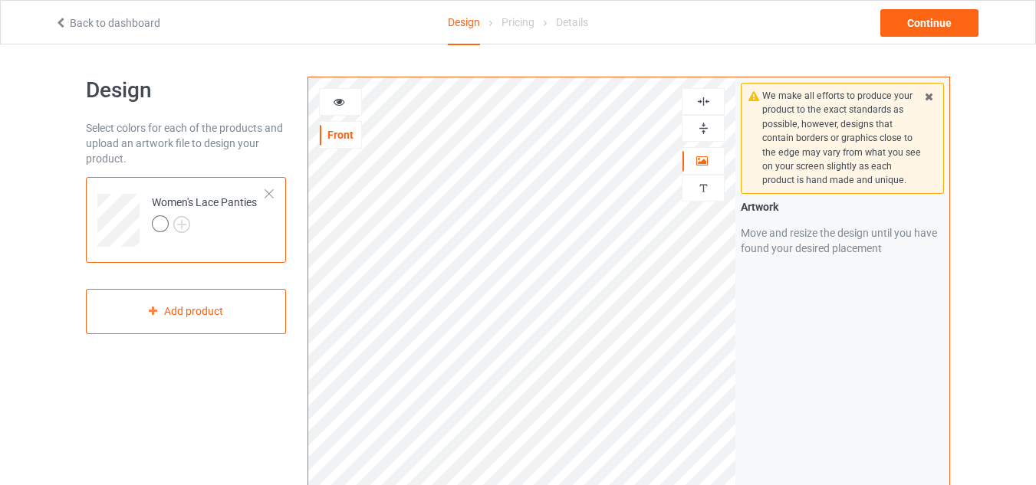
click at [341, 108] on div at bounding box center [340, 101] width 41 height 15
